Goal: Find specific page/section: Find specific page/section

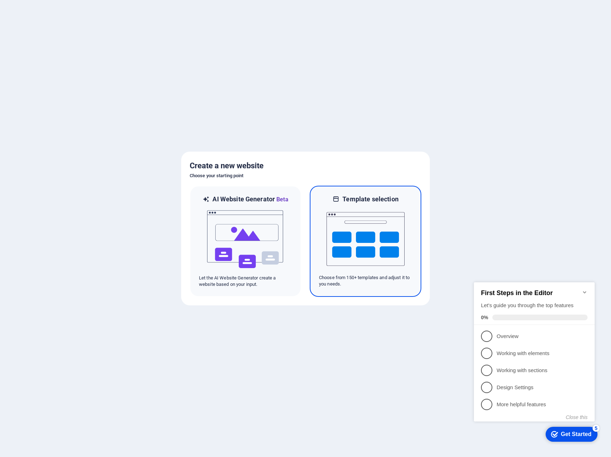
click at [382, 240] on img at bounding box center [366, 239] width 78 height 71
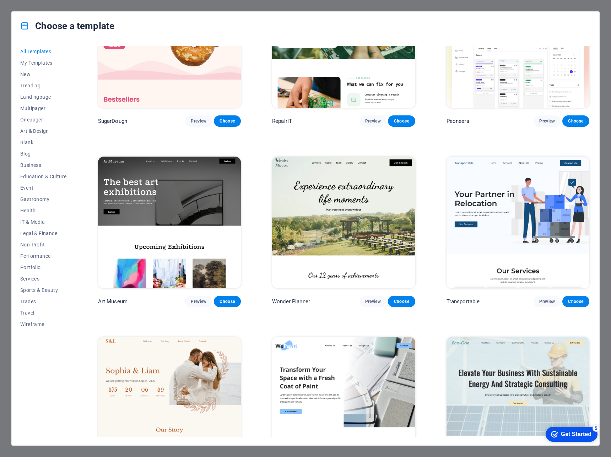
scroll to position [36, 0]
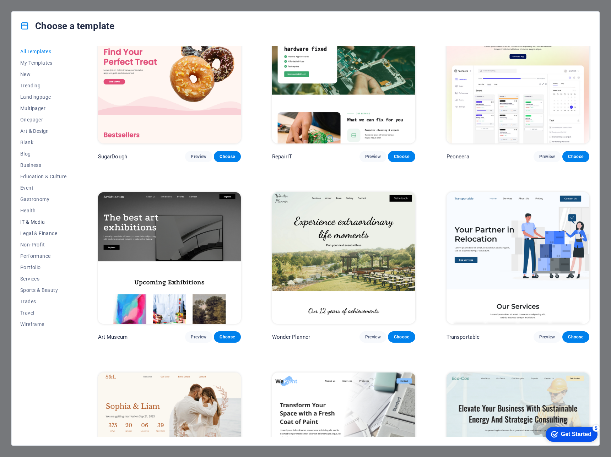
click at [31, 220] on span "IT & Media" at bounding box center [43, 222] width 47 height 6
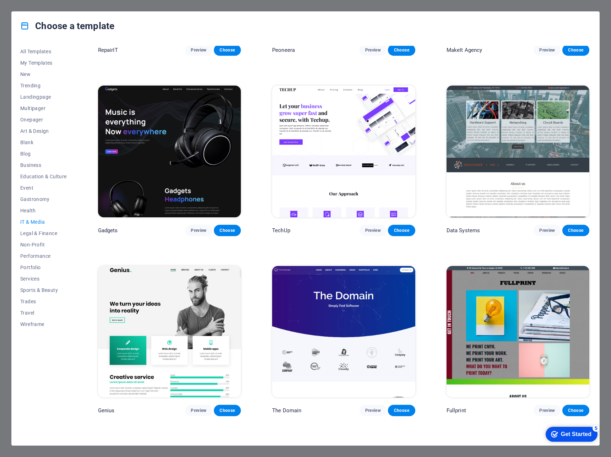
scroll to position [249, 0]
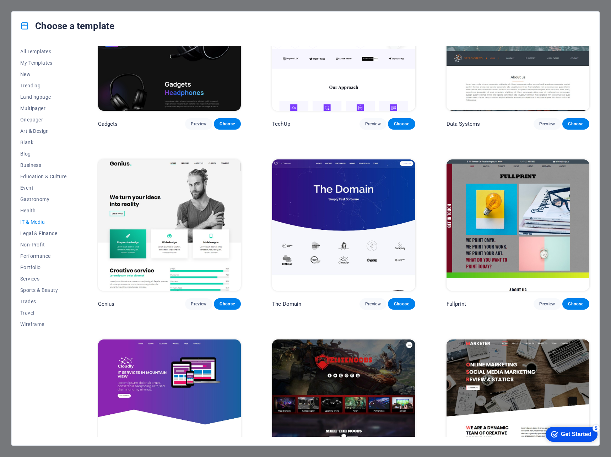
click at [368, 188] on img at bounding box center [343, 226] width 143 height 132
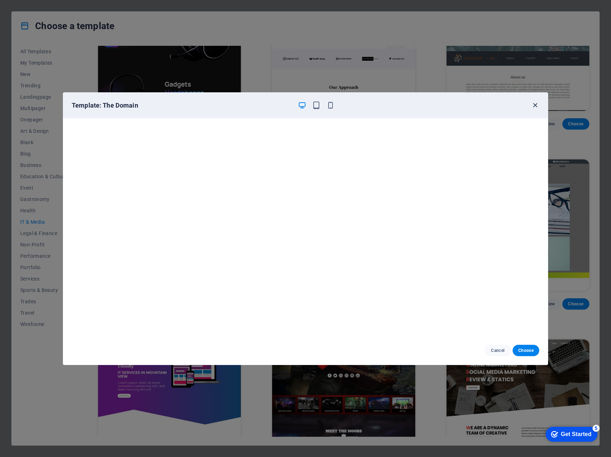
click at [533, 104] on icon "button" at bounding box center [535, 105] width 8 height 8
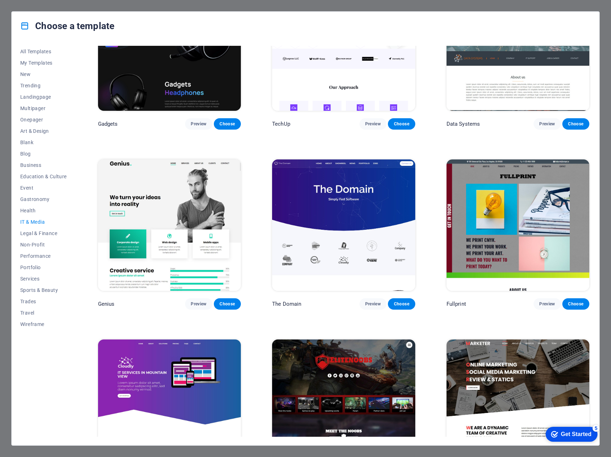
scroll to position [299, 0]
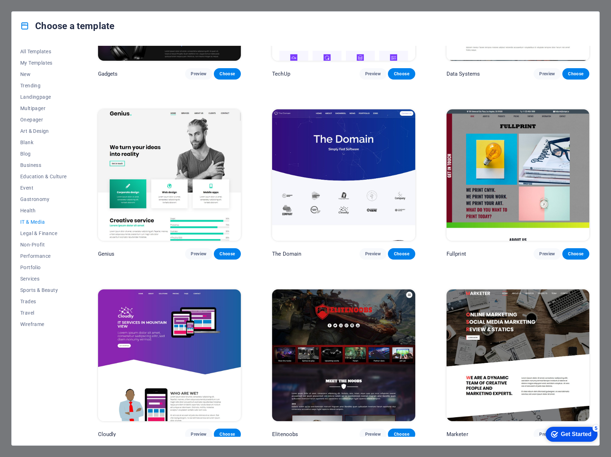
click at [203, 337] on img at bounding box center [169, 356] width 143 height 132
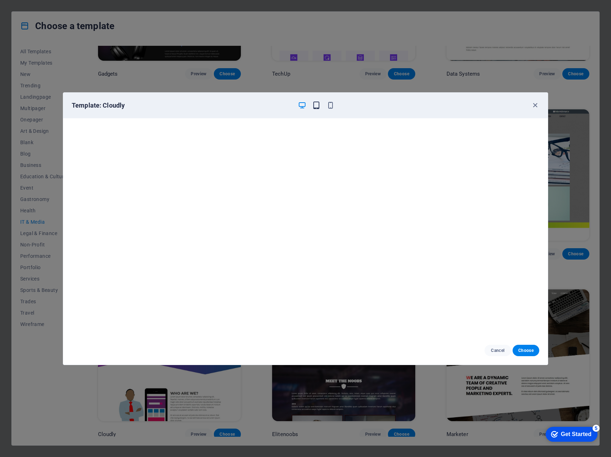
click at [316, 106] on icon "button" at bounding box center [316, 105] width 8 height 8
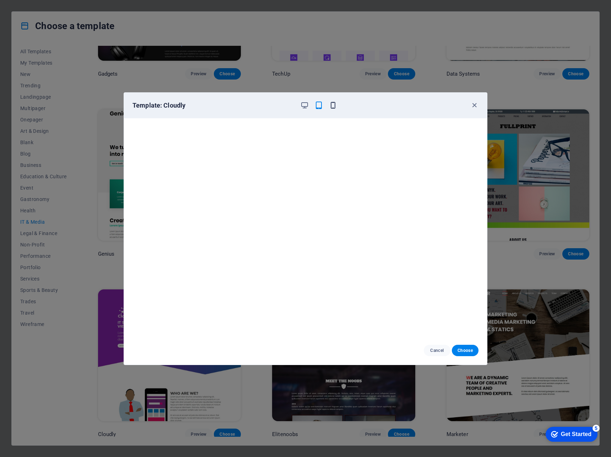
click at [331, 107] on icon "button" at bounding box center [333, 105] width 8 height 8
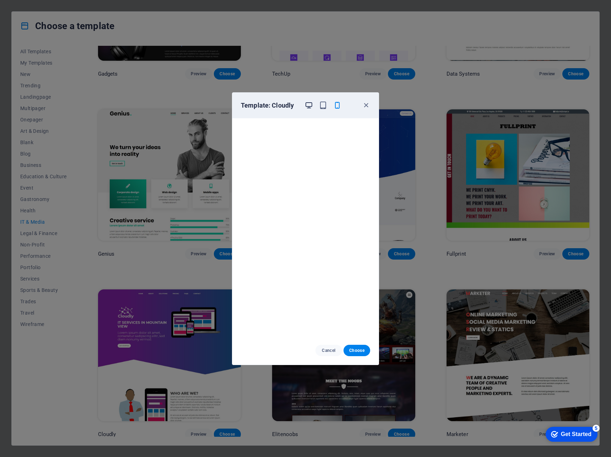
click at [307, 104] on icon "button" at bounding box center [309, 105] width 8 height 8
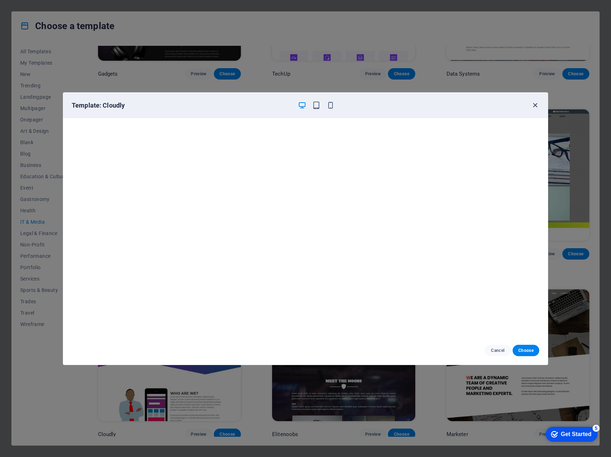
click at [537, 103] on icon "button" at bounding box center [535, 105] width 8 height 8
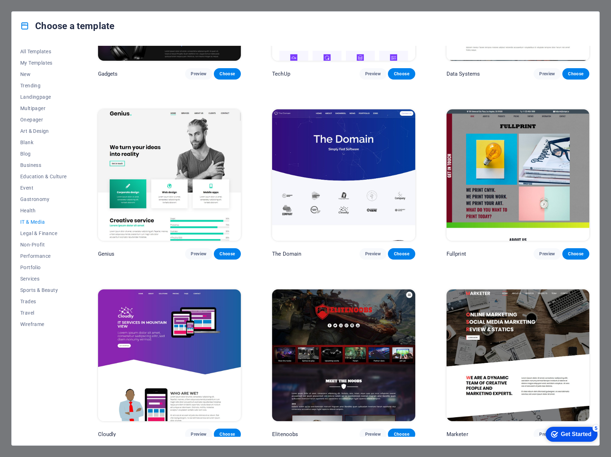
click at [155, 186] on img at bounding box center [169, 175] width 143 height 132
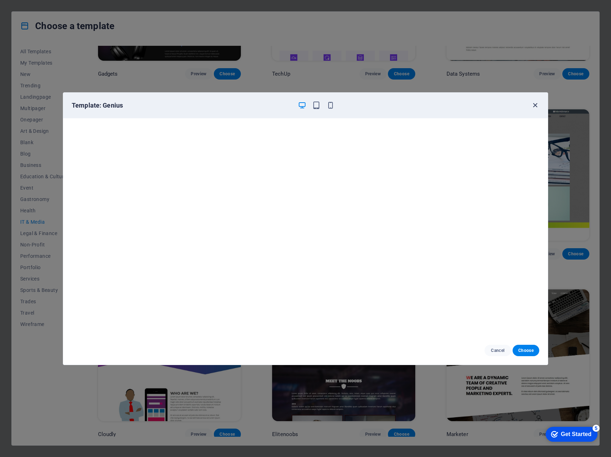
click at [532, 105] on icon "button" at bounding box center [535, 105] width 8 height 8
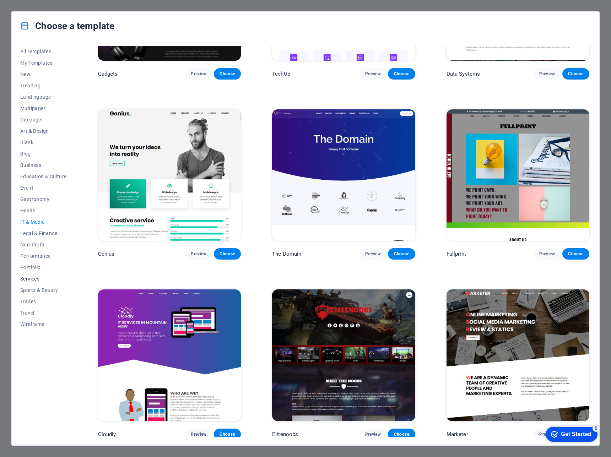
click at [29, 276] on span "Services" at bounding box center [43, 279] width 47 height 6
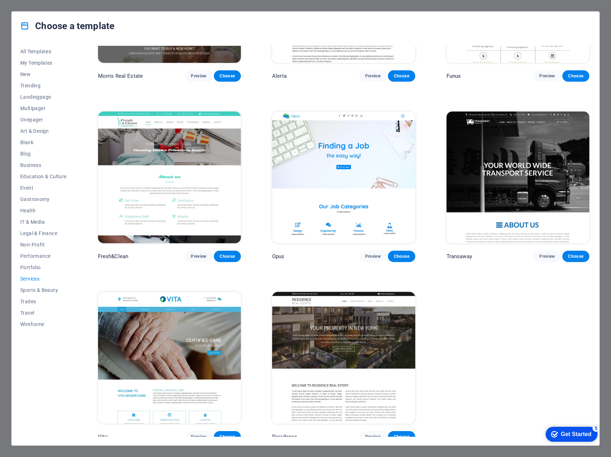
scroll to position [625, 0]
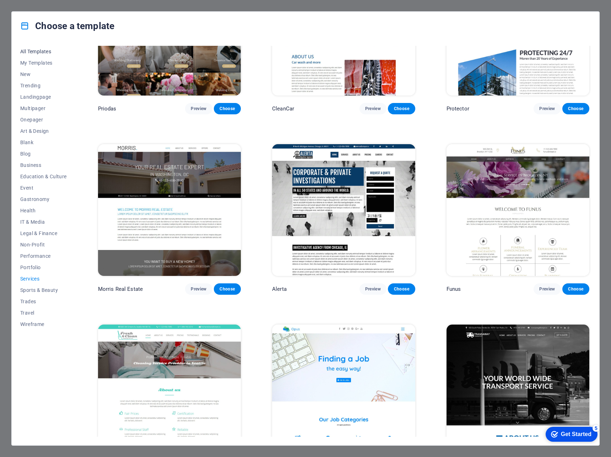
click at [34, 50] on span "All Templates" at bounding box center [43, 52] width 47 height 6
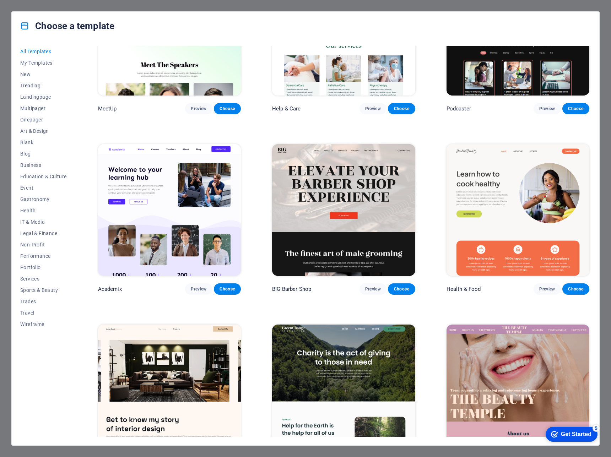
scroll to position [2960, 0]
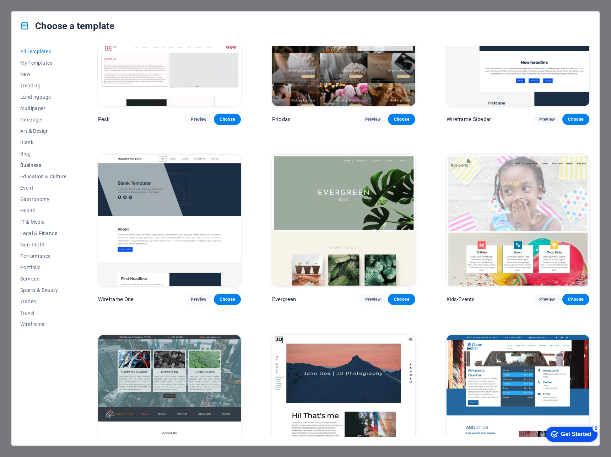
click at [31, 164] on span "Business" at bounding box center [43, 165] width 47 height 6
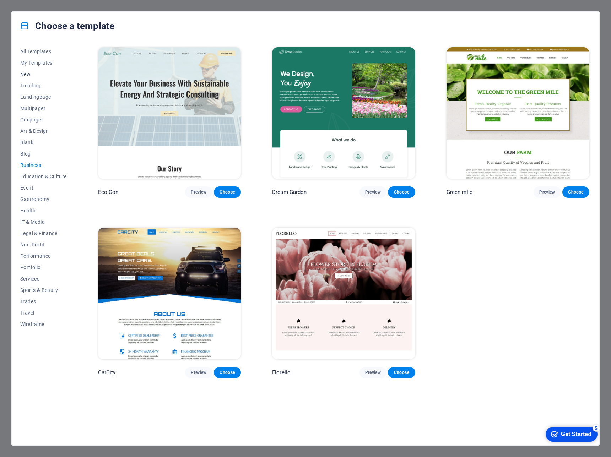
click at [26, 72] on span "New" at bounding box center [43, 74] width 47 height 6
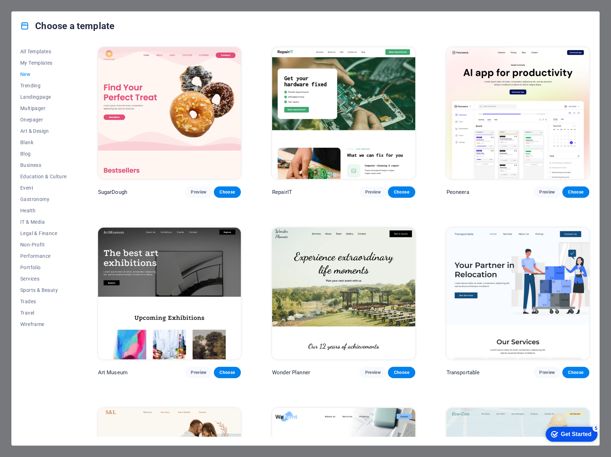
click at [333, 135] on img at bounding box center [343, 113] width 143 height 132
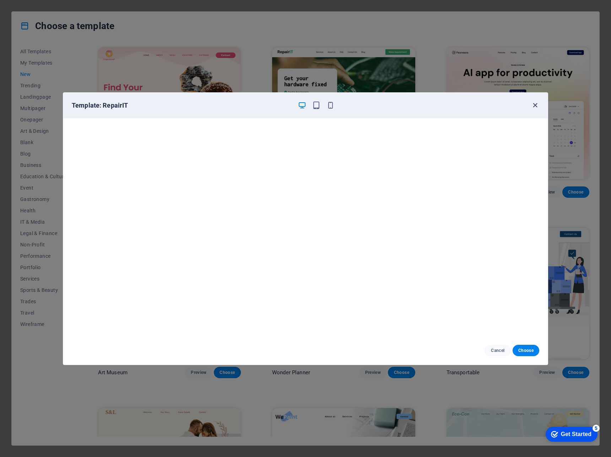
click at [533, 108] on icon "button" at bounding box center [535, 105] width 8 height 8
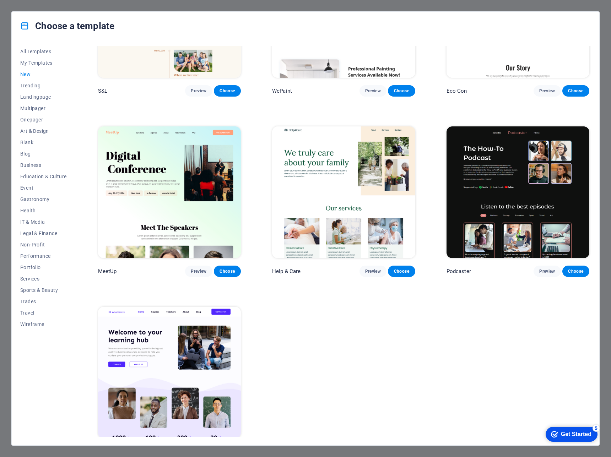
scroll to position [479, 0]
